Goal: Complete application form

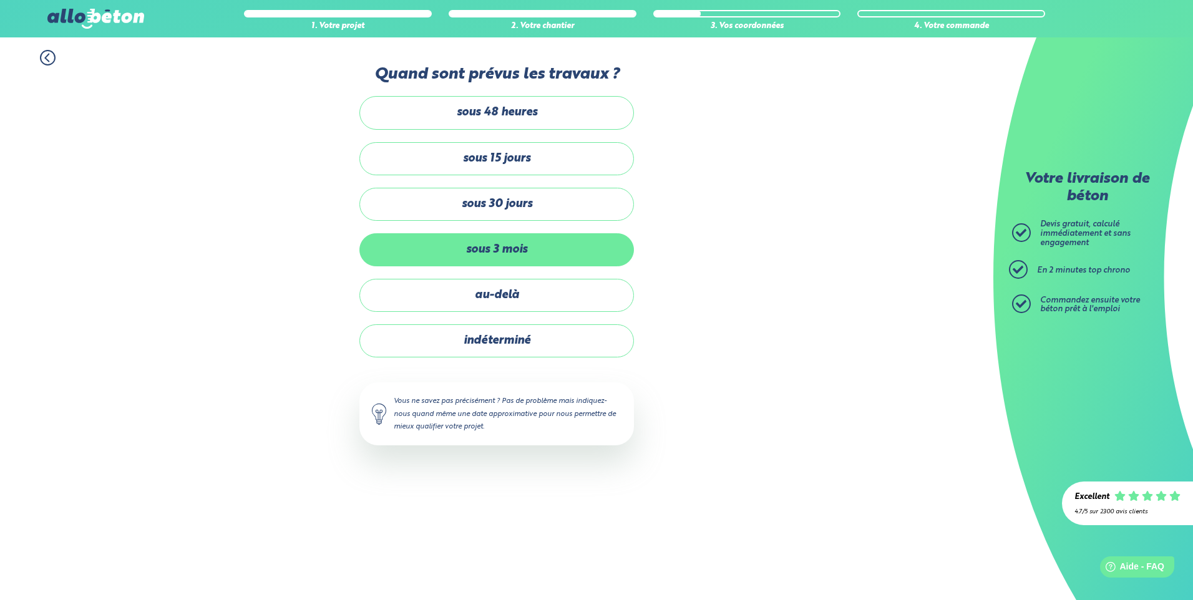
click at [543, 255] on label "sous 3 mois" at bounding box center [496, 249] width 274 height 33
click at [0, 0] on input "sous 3 mois" at bounding box center [0, 0] width 0 height 0
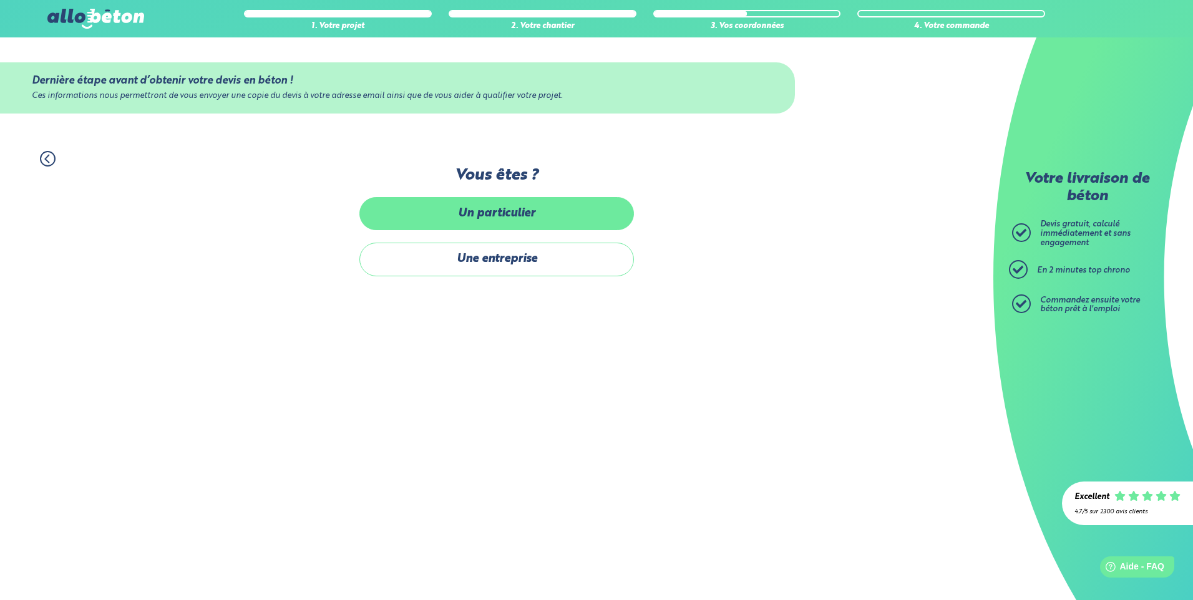
click at [505, 219] on label "Un particulier" at bounding box center [496, 213] width 274 height 33
click at [0, 0] on input "Un particulier" at bounding box center [0, 0] width 0 height 0
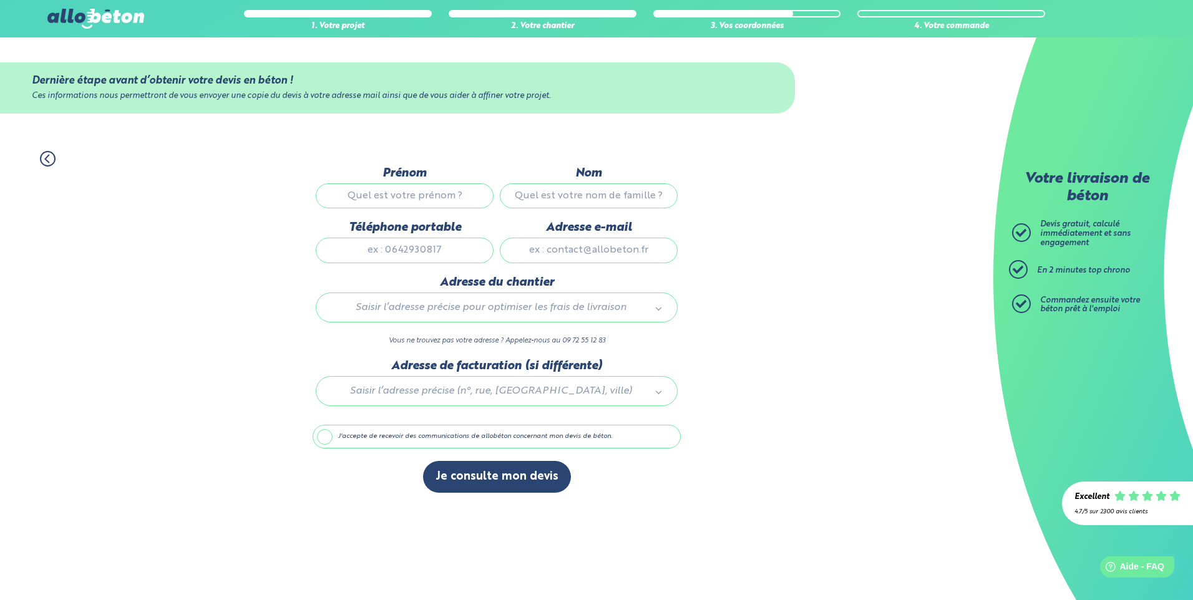
click at [425, 191] on input "Prénom" at bounding box center [405, 195] width 178 height 25
click at [14, 3] on div "1. Votre projet 2. Votre chantier 3. Vos coordonnées 4. Votre commande 09 72 55…" at bounding box center [596, 18] width 1193 height 37
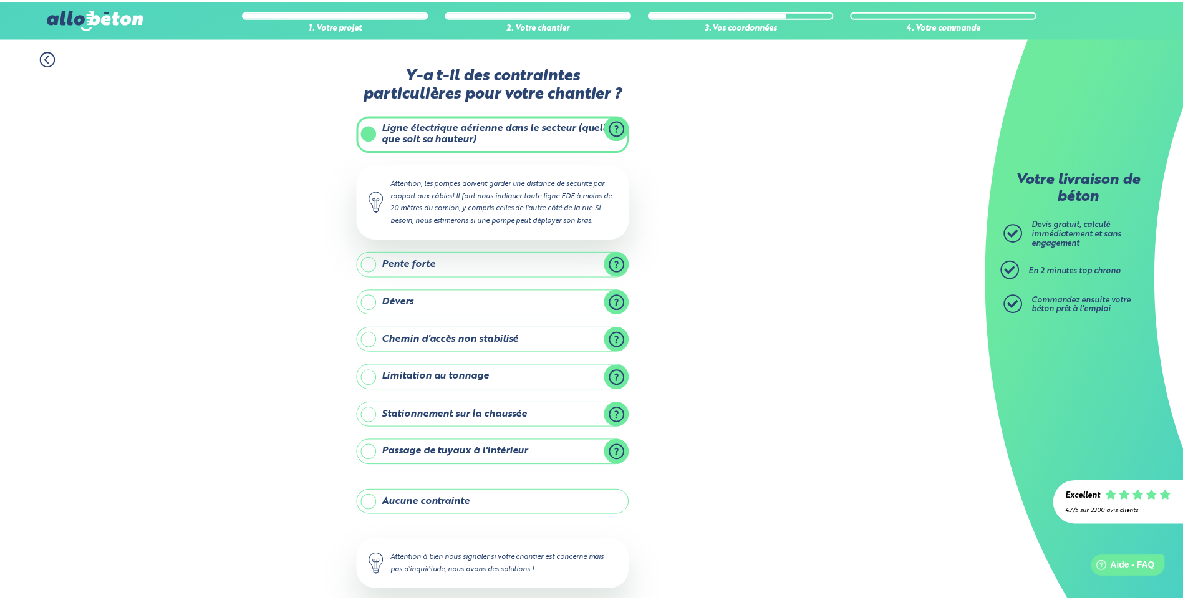
scroll to position [65, 0]
